Goal: Information Seeking & Learning: Learn about a topic

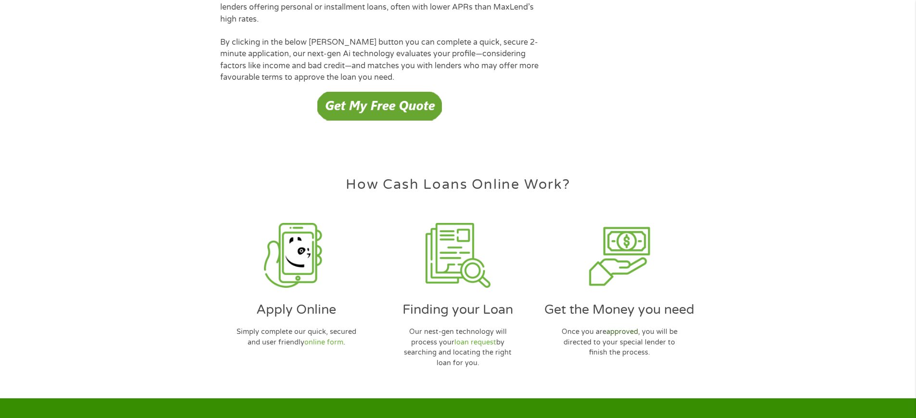
scroll to position [2781, 0]
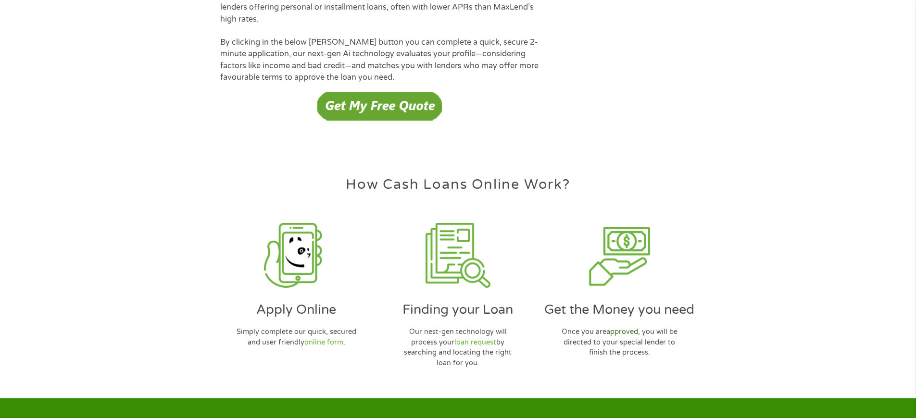
scroll to position [2781, 0]
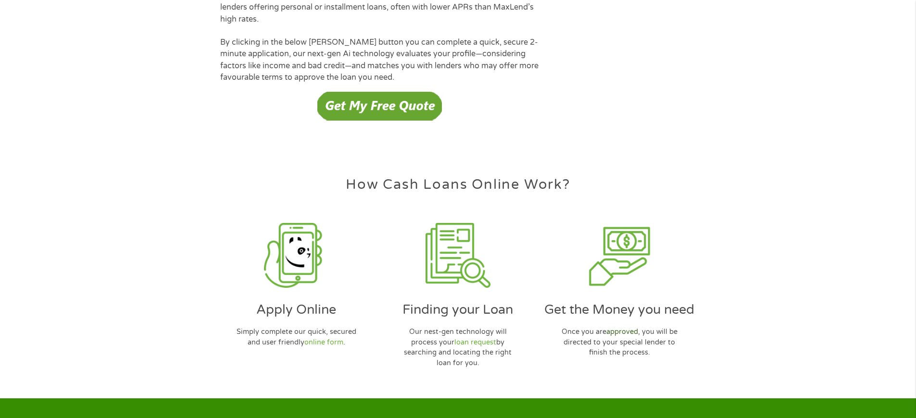
scroll to position [2781, 0]
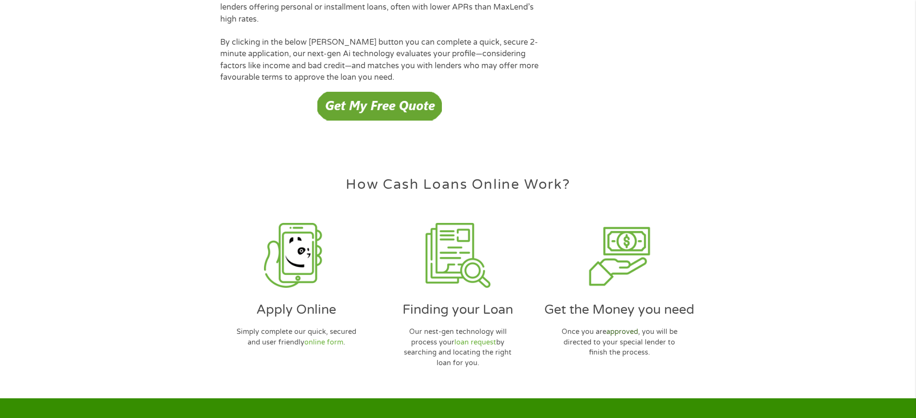
scroll to position [2781, 0]
